Goal: Feedback & Contribution: Leave review/rating

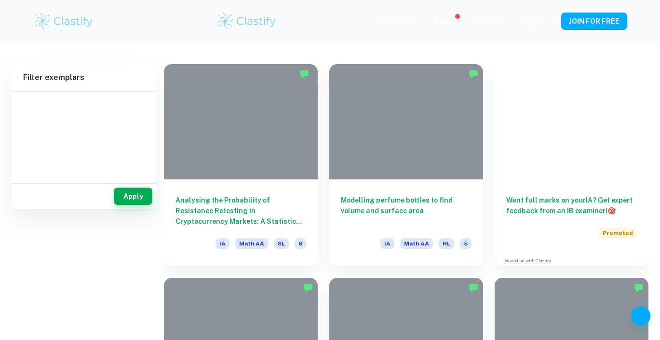
scroll to position [286, 0]
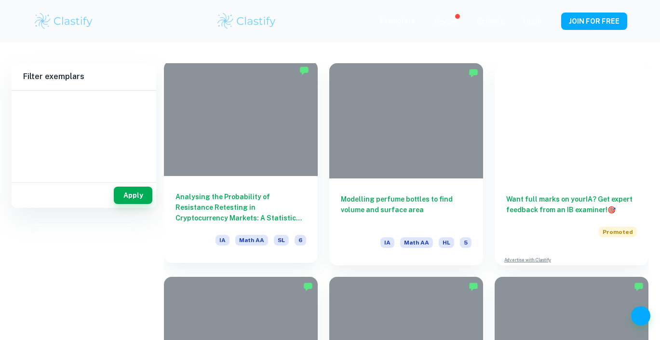
click at [238, 199] on h6 "Analysing the Probability of Resistance Retesting in Cryptocurrency Markets: A …" at bounding box center [240, 207] width 131 height 32
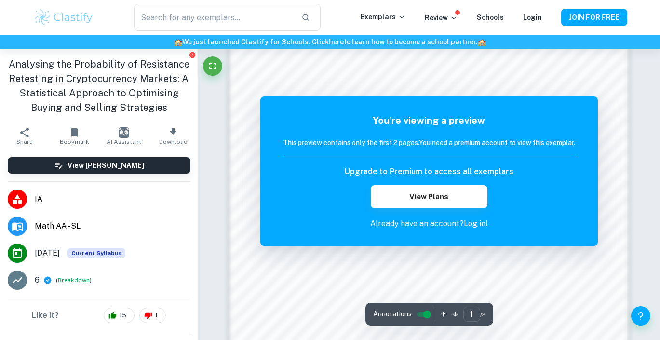
scroll to position [464, 0]
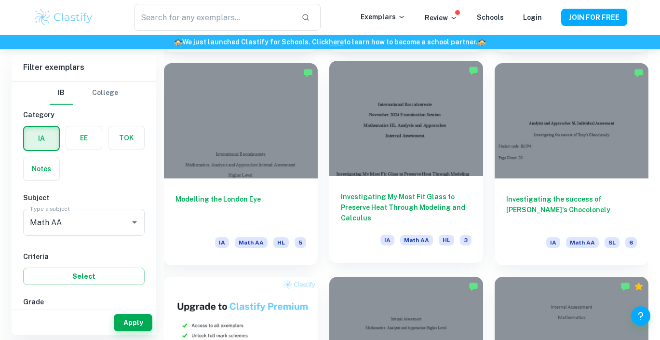
scroll to position [473, 0]
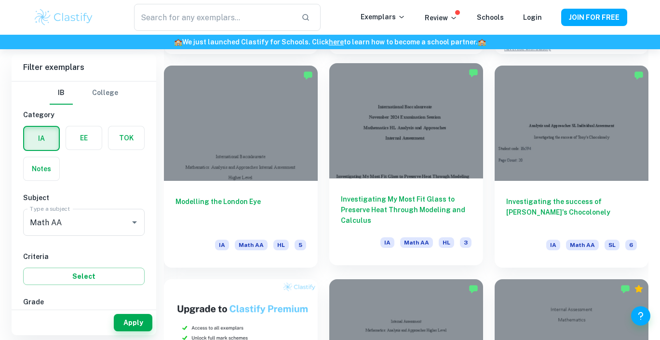
click at [364, 204] on h6 "Investigating My Most Fit Glass to Preserve Heat Through Modeling and Calculus" at bounding box center [406, 210] width 131 height 32
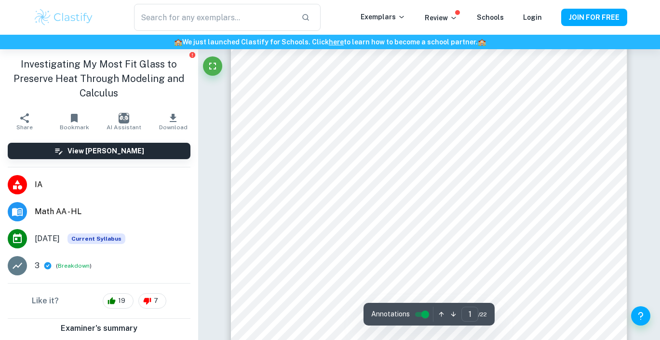
scroll to position [148, 0]
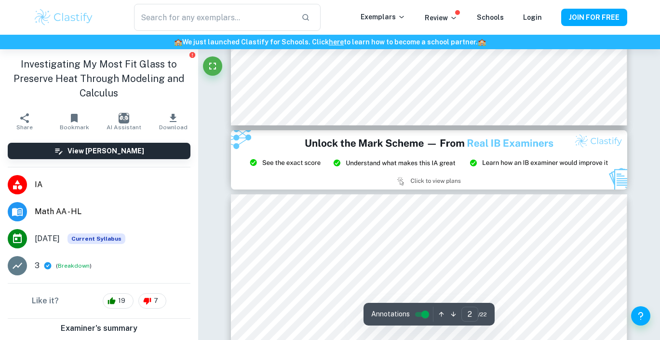
type input "3"
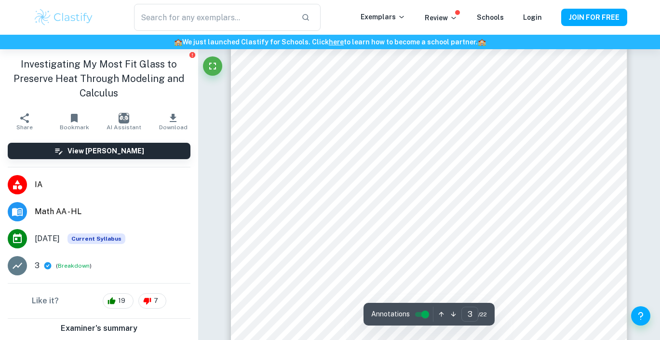
scroll to position [1436, 0]
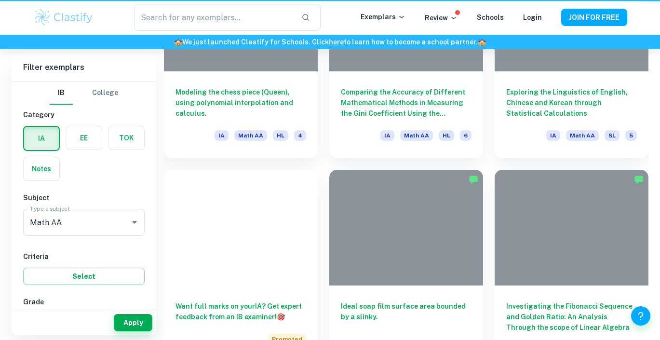
scroll to position [473, 0]
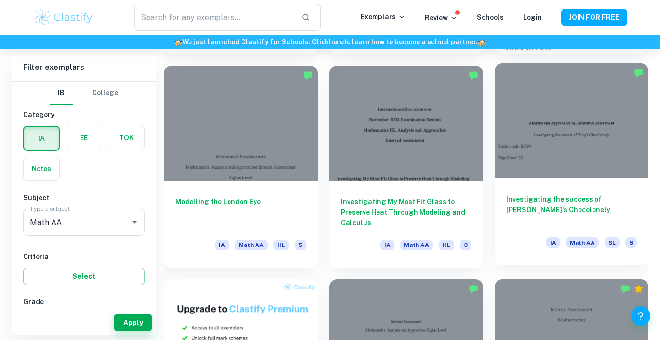
click at [543, 199] on h6 "Investigating the success of [PERSON_NAME]'s Chocolonely" at bounding box center [571, 210] width 131 height 32
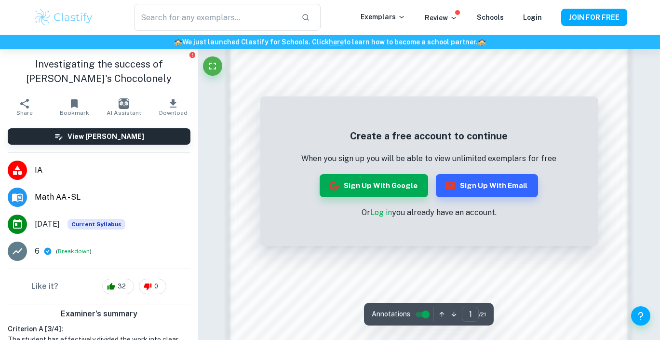
scroll to position [662, 0]
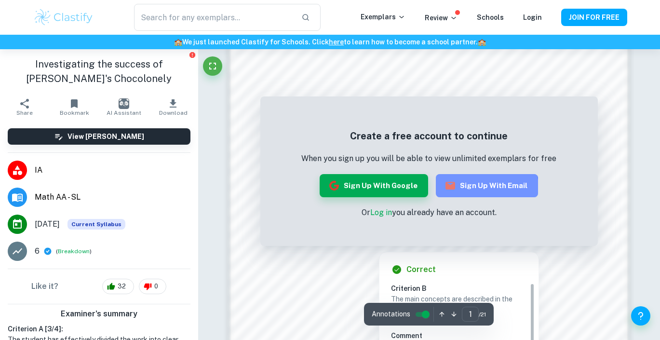
click at [474, 187] on button "Sign up with Email" at bounding box center [487, 185] width 102 height 23
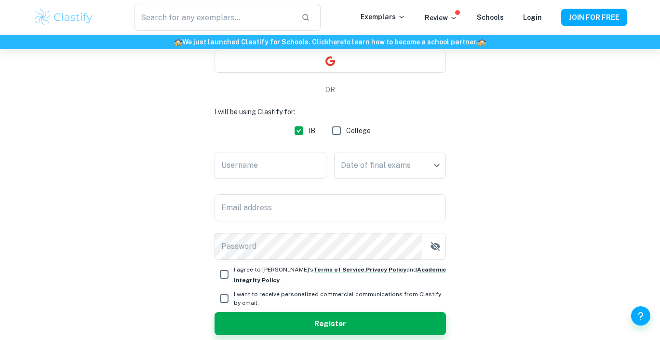
scroll to position [103, 0]
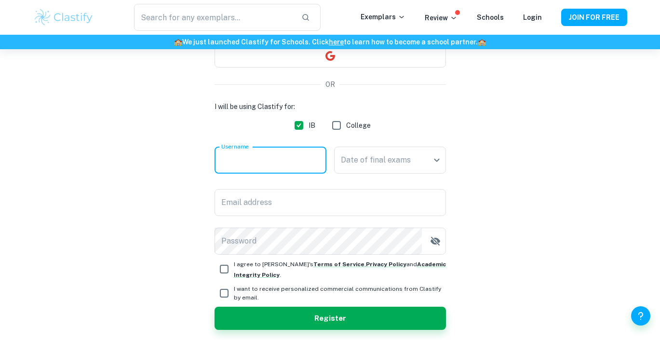
click at [279, 158] on input "Username" at bounding box center [270, 159] width 112 height 27
type input "m"
type input "[PERSON_NAME]"
click at [357, 167] on body "We value your privacy We use cookies to enhance your browsing experience, serve…" at bounding box center [330, 116] width 660 height 340
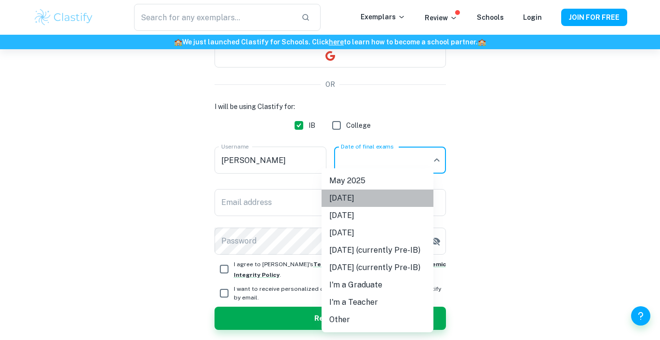
click at [358, 200] on li "[DATE]" at bounding box center [377, 197] width 112 height 17
type input "N25"
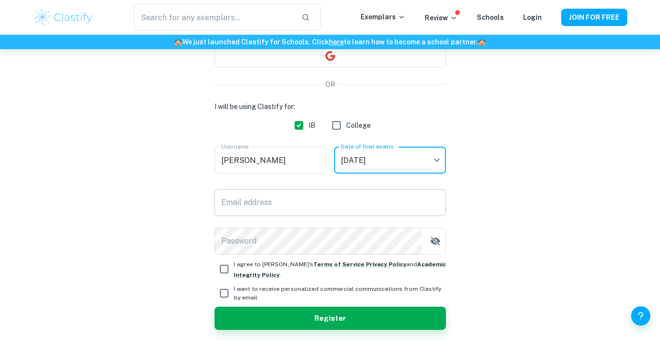
click at [320, 199] on input "Email address" at bounding box center [329, 202] width 231 height 27
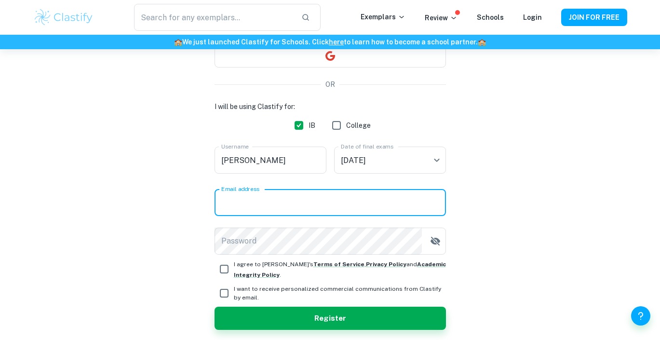
type input "[EMAIL_ADDRESS][DOMAIN_NAME]"
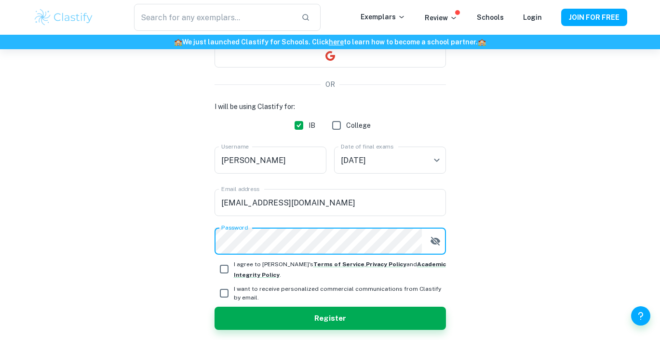
click at [225, 266] on input "I agree to [PERSON_NAME]'s Terms of Service , Privacy Policy and Academic Integ…" at bounding box center [223, 268] width 19 height 19
checkbox input "true"
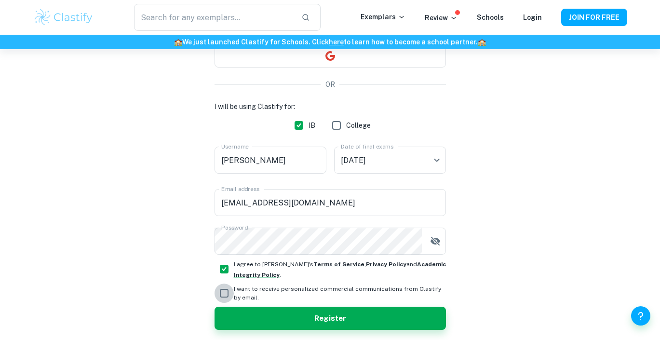
click at [226, 294] on input "I want to receive personalized commercial communications from Clastify by email." at bounding box center [223, 292] width 19 height 19
click at [227, 292] on input "I want to receive personalized commercial communications from Clastify by email." at bounding box center [223, 292] width 19 height 19
checkbox input "false"
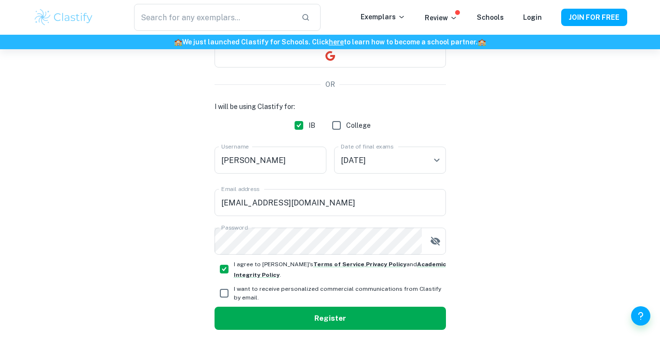
click at [251, 328] on button "Register" at bounding box center [329, 317] width 231 height 23
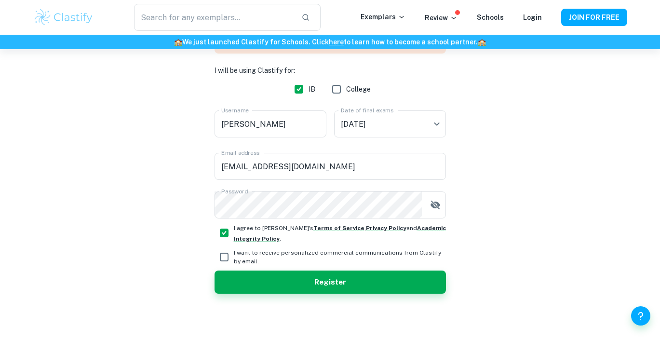
scroll to position [0, 0]
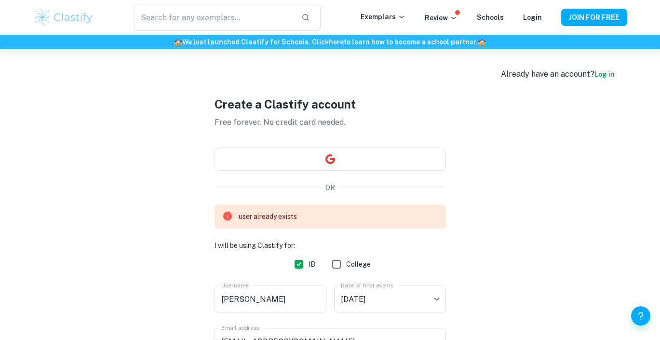
click at [604, 72] on link "Log in" at bounding box center [604, 74] width 20 height 8
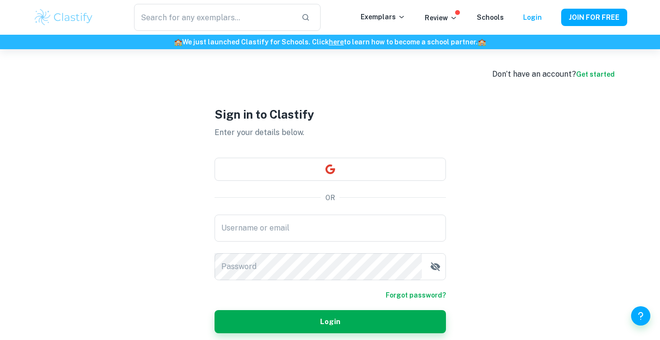
type input "[EMAIL_ADDRESS][DOMAIN_NAME]"
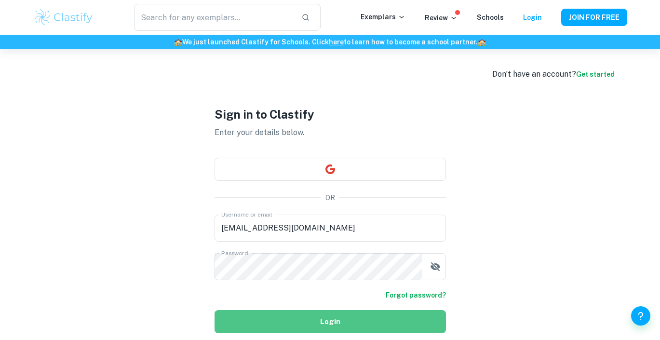
click at [328, 318] on button "Login" at bounding box center [329, 321] width 231 height 23
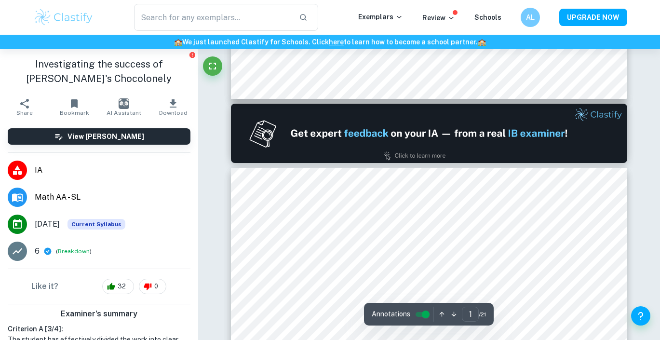
type input "2"
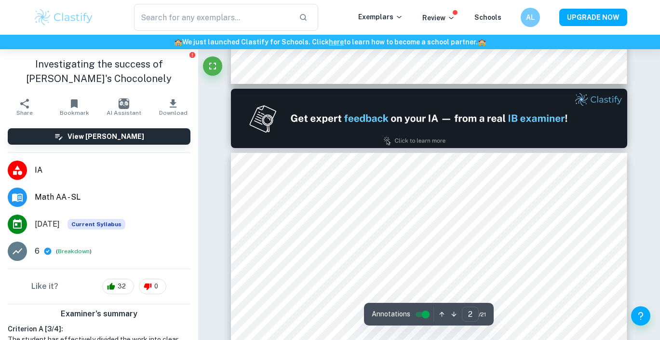
scroll to position [582, 0]
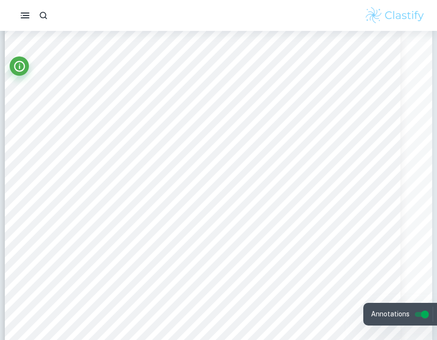
scroll to position [5739, 0]
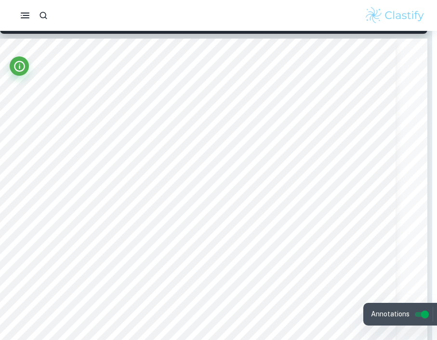
type input "1"
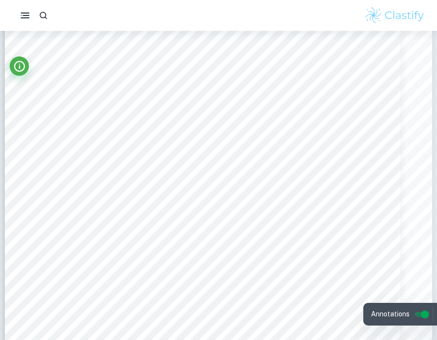
scroll to position [0, 0]
